Goal: Information Seeking & Learning: Understand process/instructions

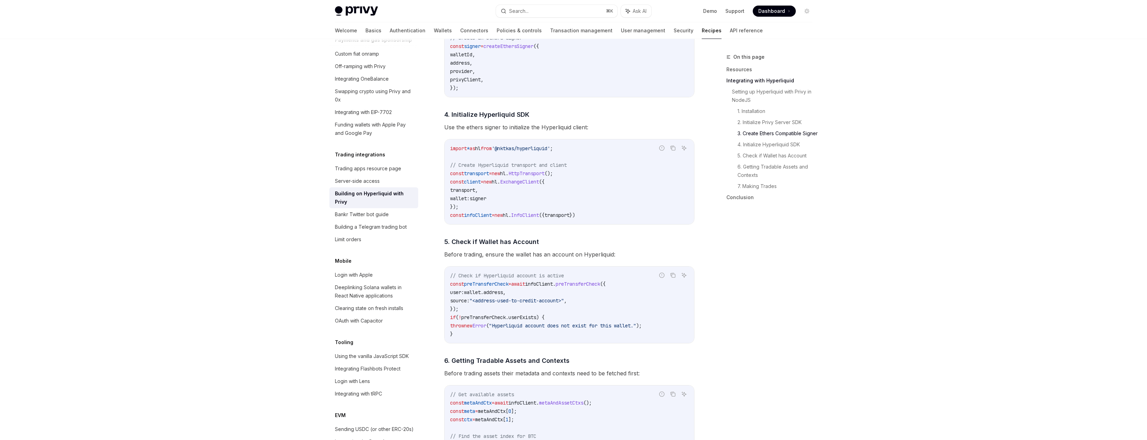
scroll to position [548, 0]
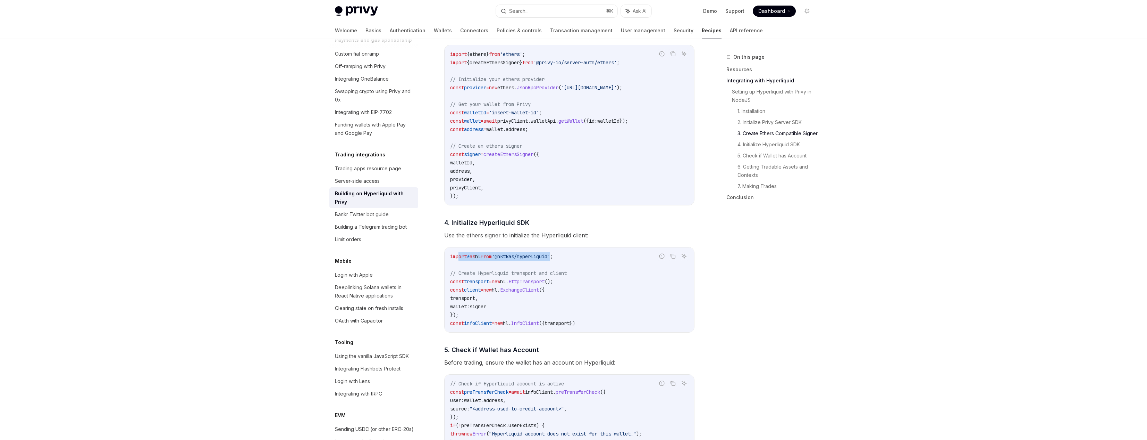
drag, startPoint x: 551, startPoint y: 260, endPoint x: 460, endPoint y: 256, distance: 91.1
click at [460, 256] on span "import * as hl from '@nktkas/hyperliquid' ;" at bounding box center [501, 256] width 103 height 6
click at [460, 256] on span "import" at bounding box center [458, 256] width 17 height 6
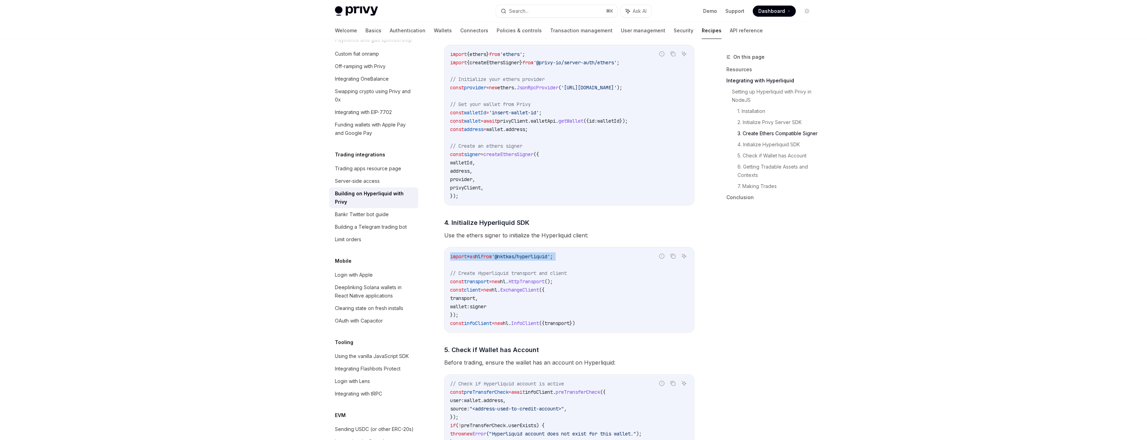
click at [514, 257] on span "'@nktkas/hyperliquid'" at bounding box center [521, 256] width 58 height 6
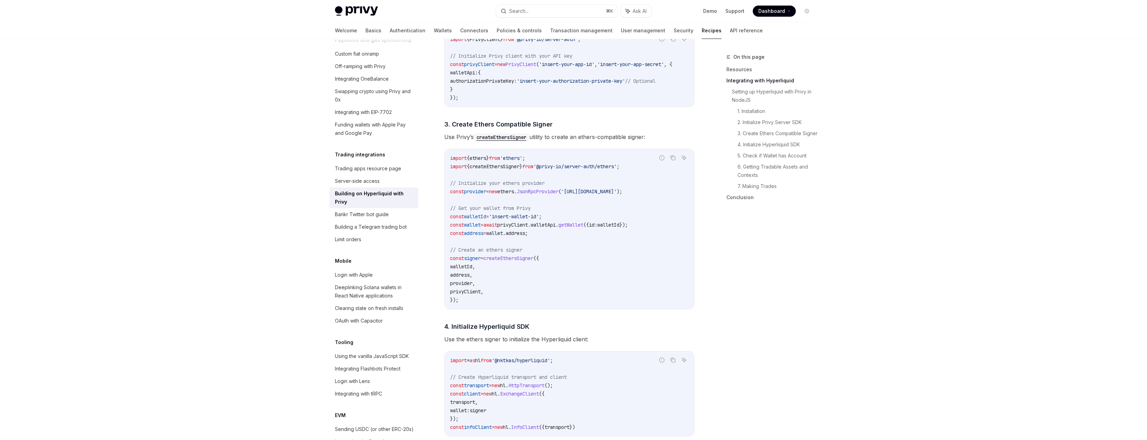
scroll to position [232, 0]
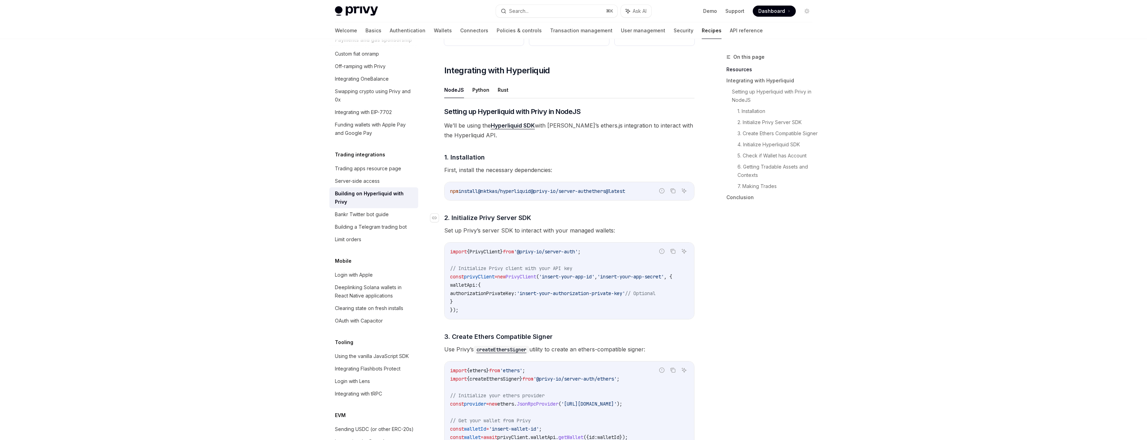
click at [642, 219] on h4 "​ 2. Initialize Privy Server SDK" at bounding box center [569, 217] width 250 height 9
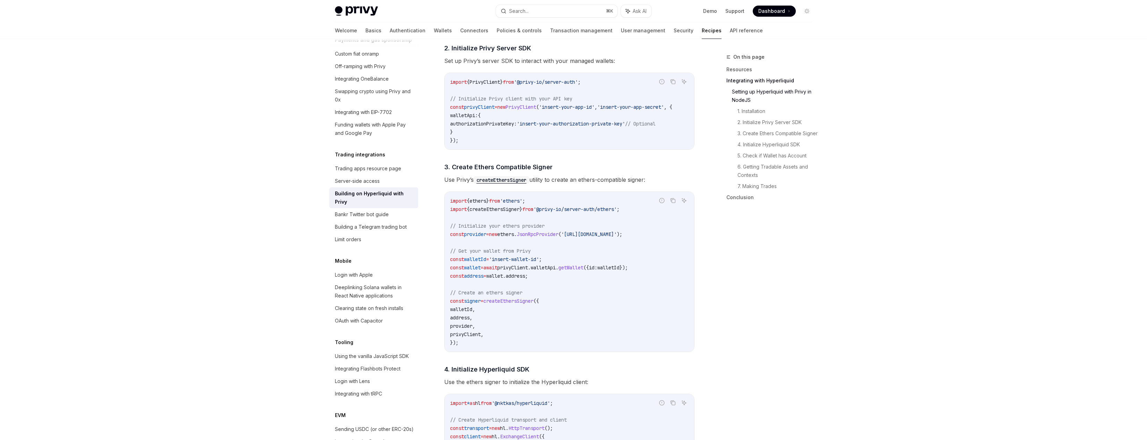
scroll to position [278, 0]
